Goal: Check status

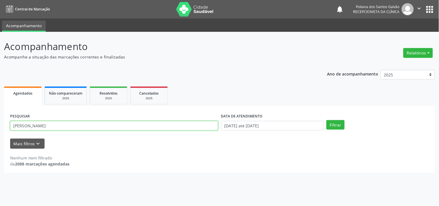
drag, startPoint x: 139, startPoint y: 124, endPoint x: 0, endPoint y: -13, distance: 195.2
click at [0, 0] on html "Central de Marcação notifications Poliana dos Santos Galvão Recepcionista da cl…" at bounding box center [219, 103] width 439 height 206
type input "[PERSON_NAME]"
click at [326, 120] on button "Filtrar" at bounding box center [335, 125] width 18 height 10
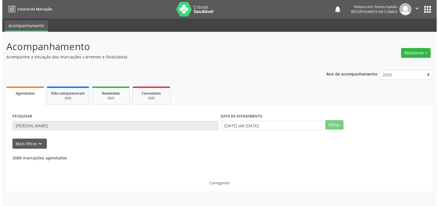
scroll to position [54, 0]
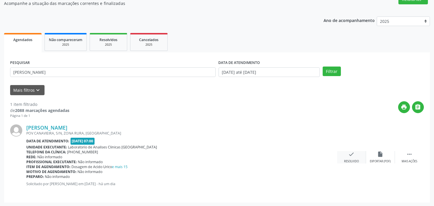
click at [351, 158] on div "check Resolvido" at bounding box center [351, 157] width 29 height 12
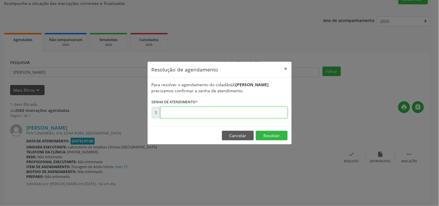
drag, startPoint x: 218, startPoint y: 115, endPoint x: 215, endPoint y: 115, distance: 3.2
click at [215, 115] on input "text" at bounding box center [223, 113] width 127 height 12
type input "00172492"
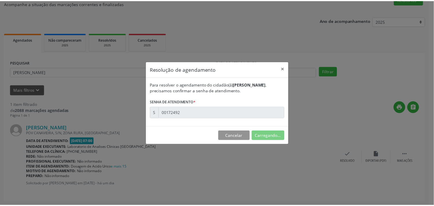
scroll to position [0, 0]
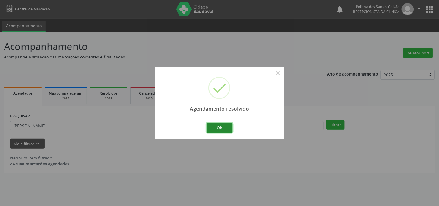
click at [223, 128] on button "Ok" at bounding box center [220, 128] width 26 height 10
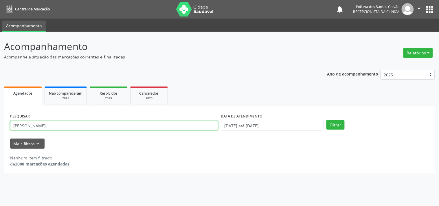
drag, startPoint x: 187, startPoint y: 125, endPoint x: 0, endPoint y: -22, distance: 238.0
click at [0, 0] on html "Central de Marcação notifications Poliana dos Santos Galvão Recepcionista da cl…" at bounding box center [219, 103] width 439 height 206
type input "[PERSON_NAME]"
click at [326, 120] on button "Filtrar" at bounding box center [335, 125] width 18 height 10
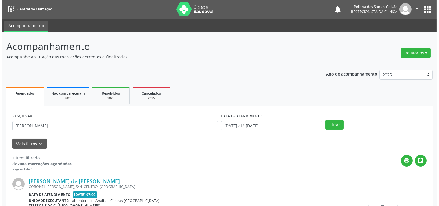
scroll to position [54, 0]
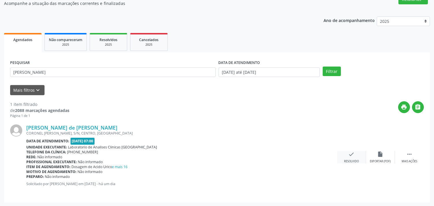
click at [355, 156] on div "check Resolvido" at bounding box center [351, 157] width 29 height 12
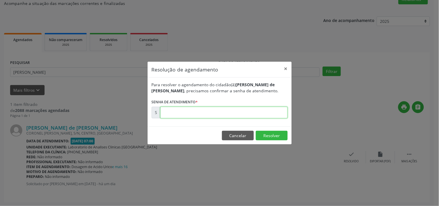
click at [265, 111] on input "text" at bounding box center [223, 113] width 127 height 12
type input "00172466"
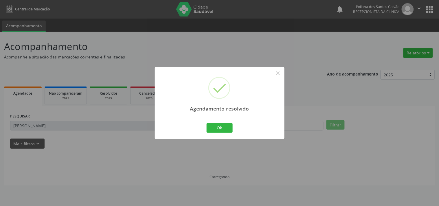
scroll to position [0, 0]
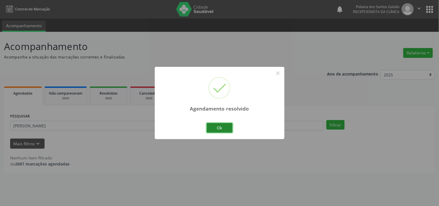
click at [214, 126] on button "Ok" at bounding box center [220, 128] width 26 height 10
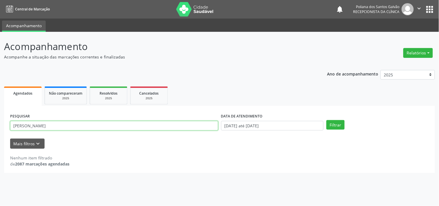
drag, startPoint x: 145, startPoint y: 126, endPoint x: 0, endPoint y: 95, distance: 148.3
click at [0, 99] on div "Acompanhamento Acompanhe a situação das marcações correntes e finalizadas Relat…" at bounding box center [219, 119] width 439 height 174
